Goal: Download file/media

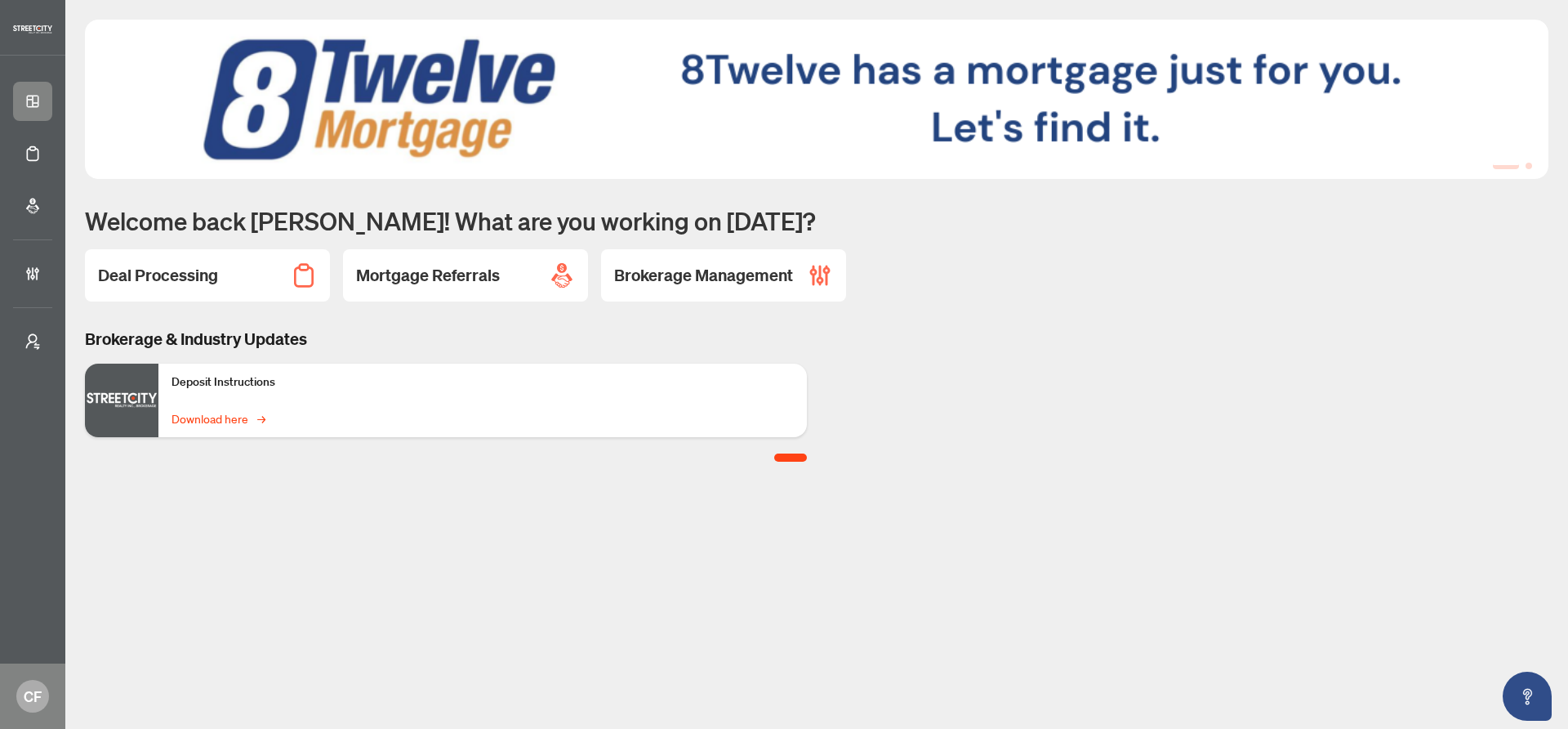
click at [245, 416] on link "Download here →" at bounding box center [217, 418] width 91 height 18
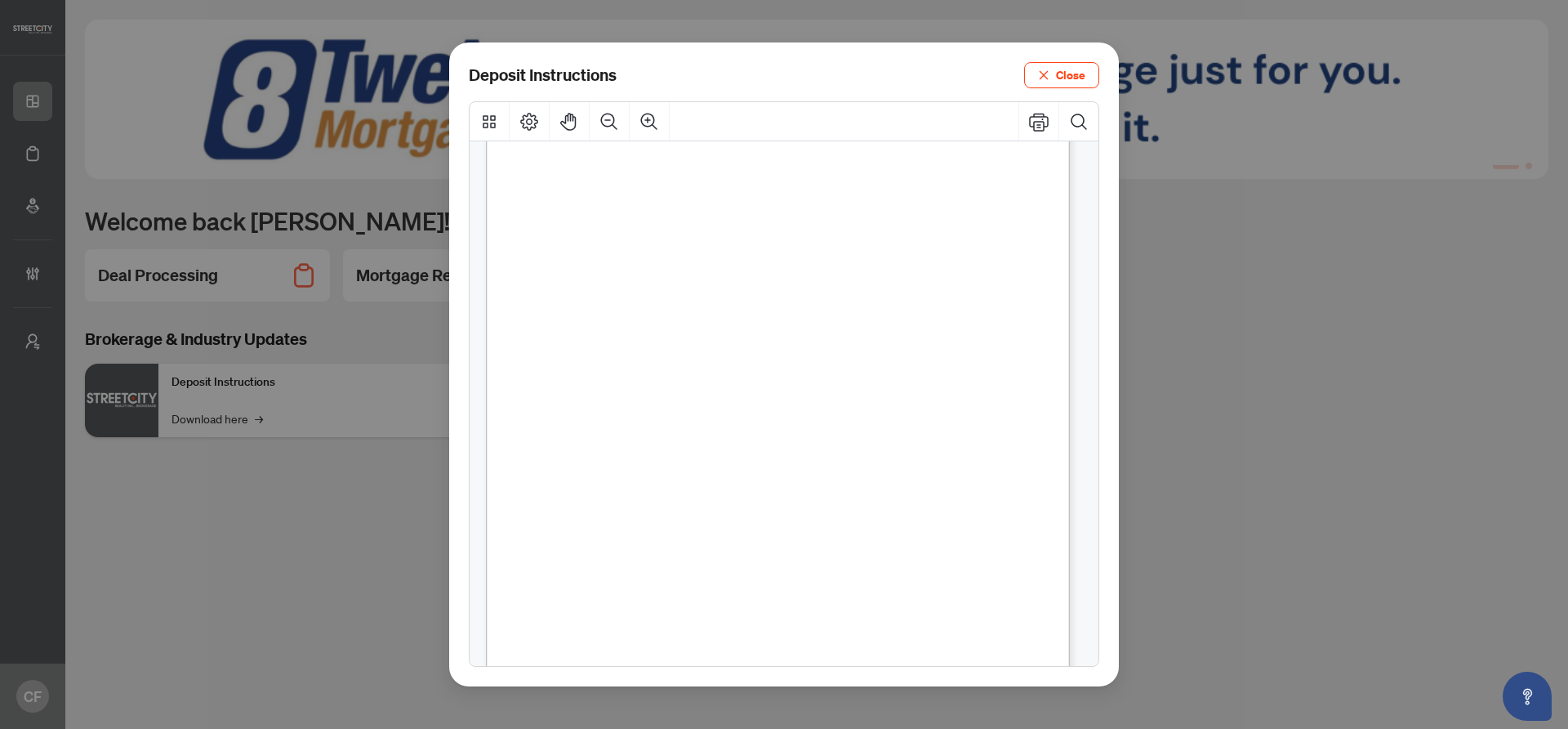
scroll to position [287, 0]
click at [1040, 118] on icon "Print" at bounding box center [1039, 121] width 20 height 20
click at [1070, 70] on span "Close" at bounding box center [1071, 75] width 30 height 26
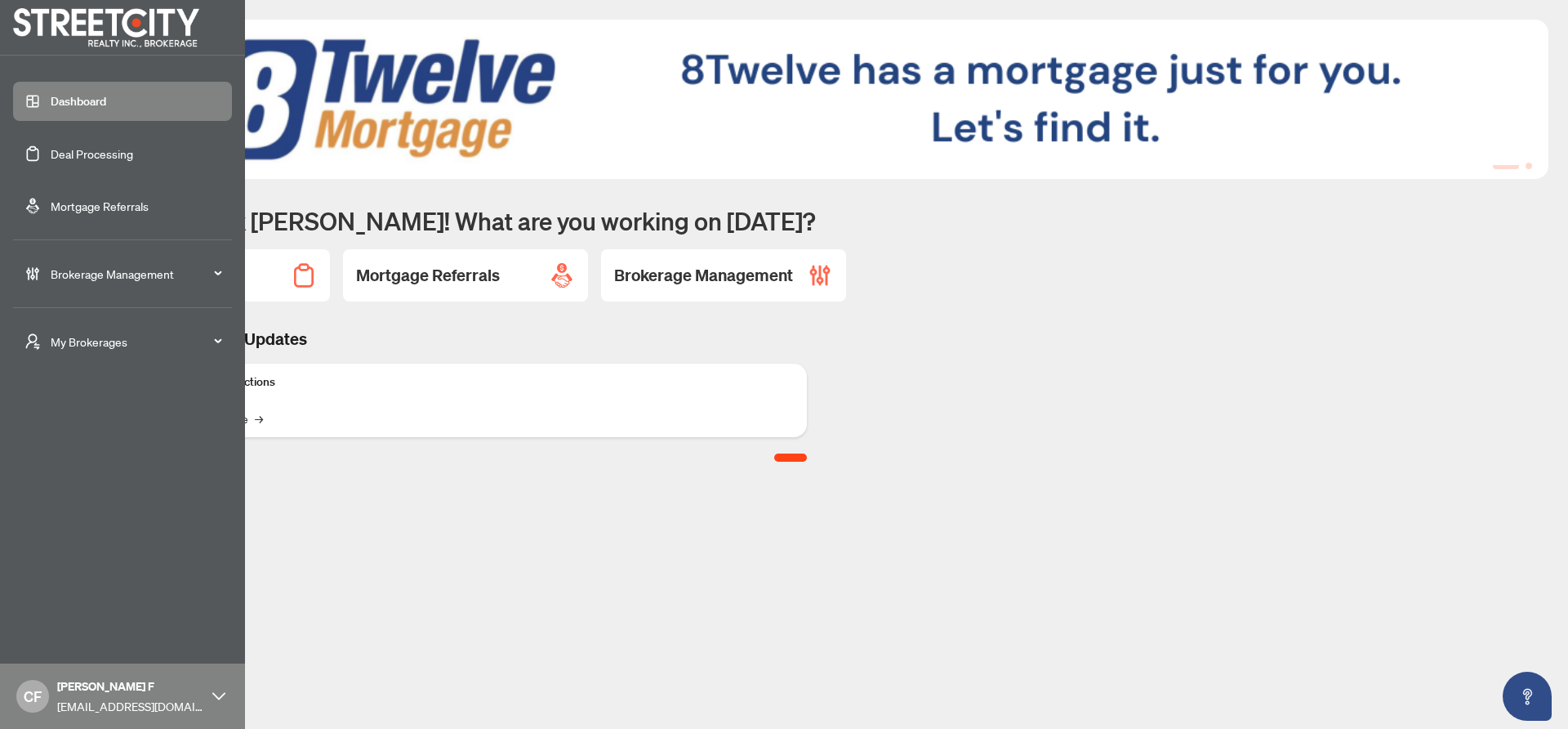
click at [103, 158] on link "Deal Processing" at bounding box center [91, 154] width 83 height 15
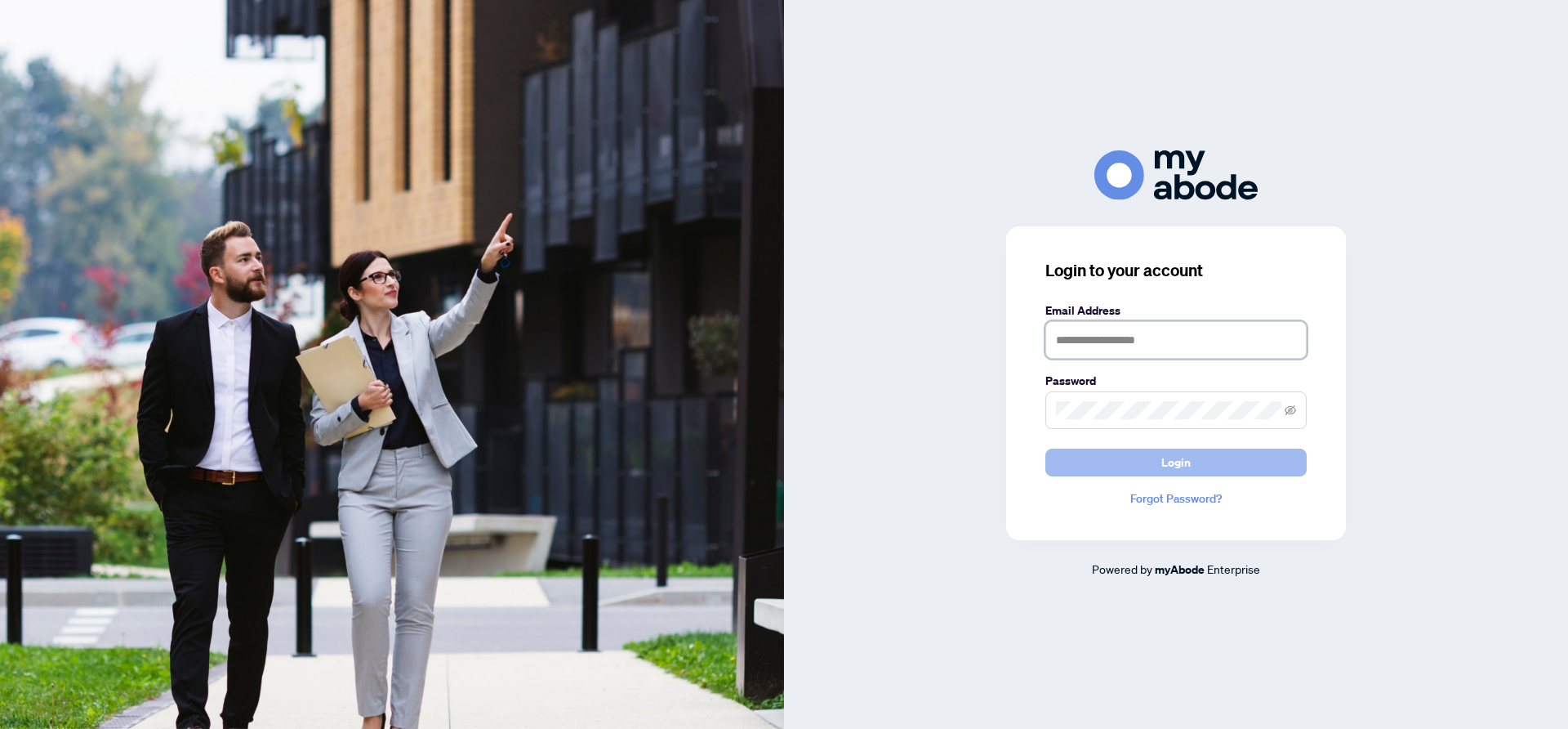
type input "**********"
click at [1173, 459] on span "Login" at bounding box center [1176, 463] width 30 height 26
